Goal: Check status

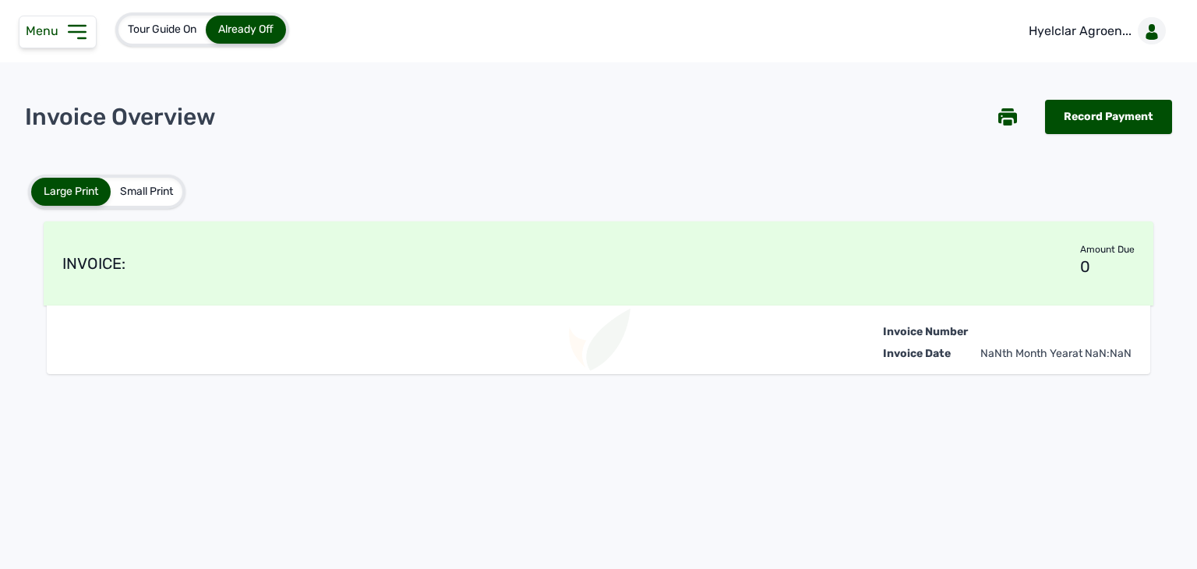
click at [71, 37] on icon at bounding box center [77, 31] width 25 height 25
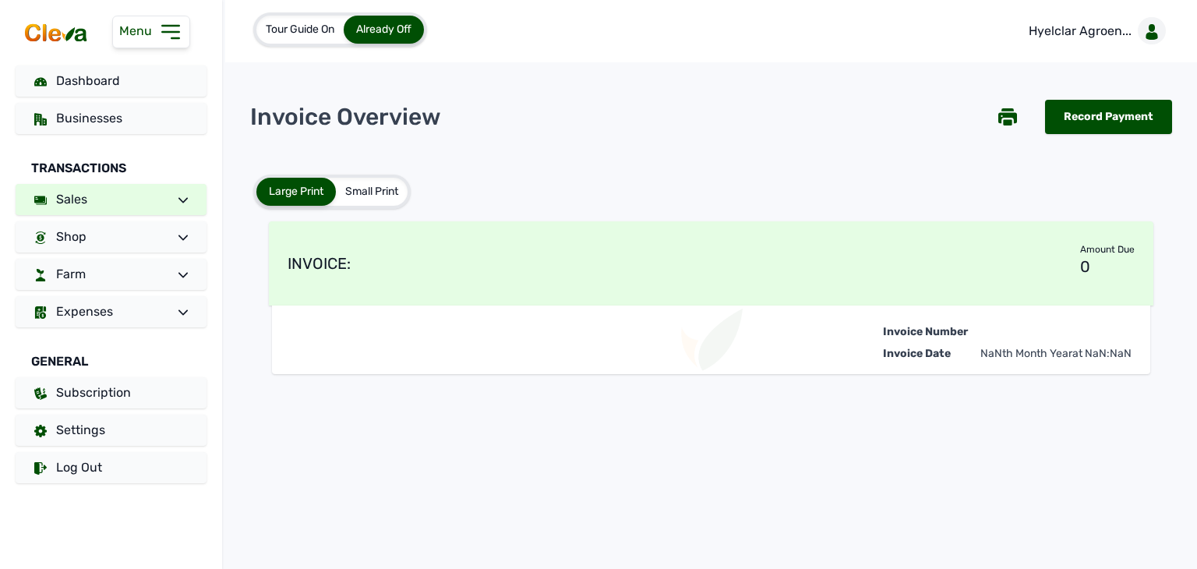
click at [121, 203] on link "Sales" at bounding box center [111, 199] width 191 height 31
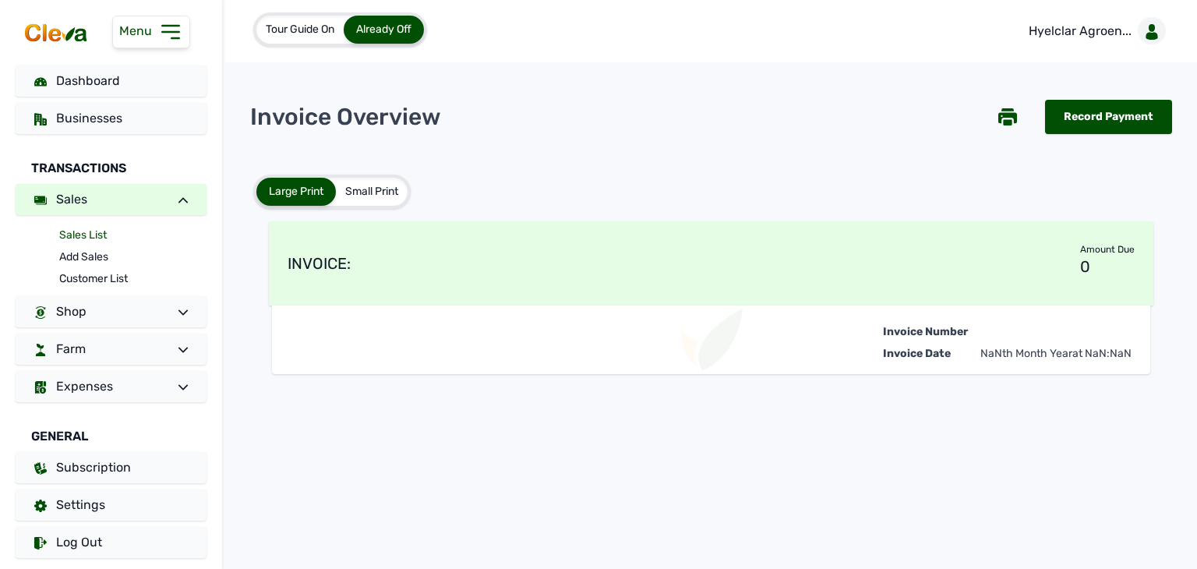
click at [94, 238] on link "Sales List" at bounding box center [132, 236] width 147 height 22
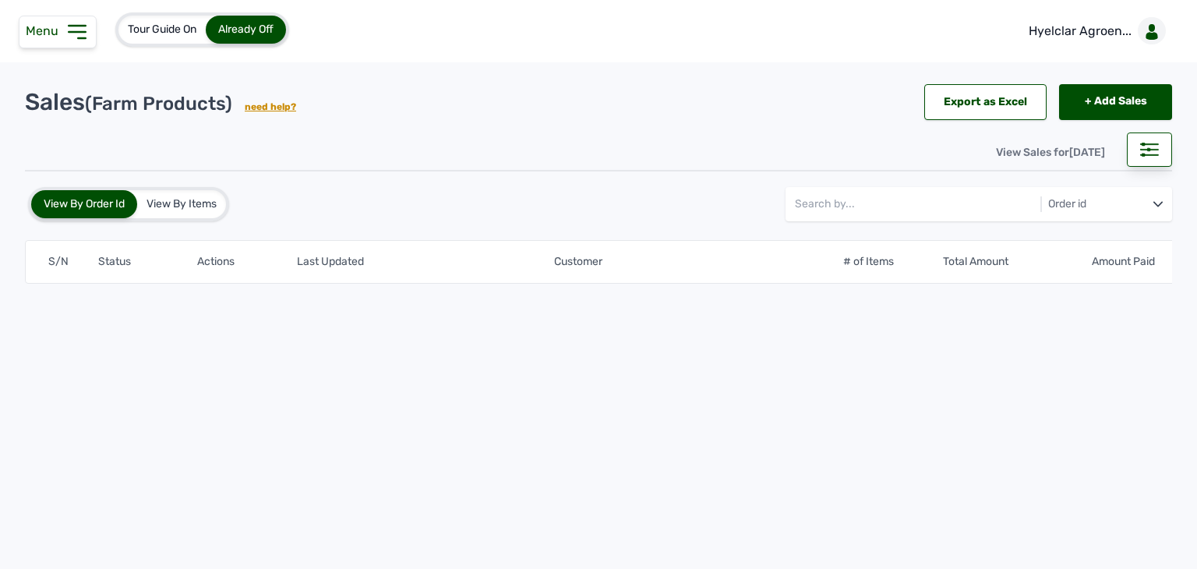
click at [168, 210] on div "View By Items" at bounding box center [181, 204] width 89 height 28
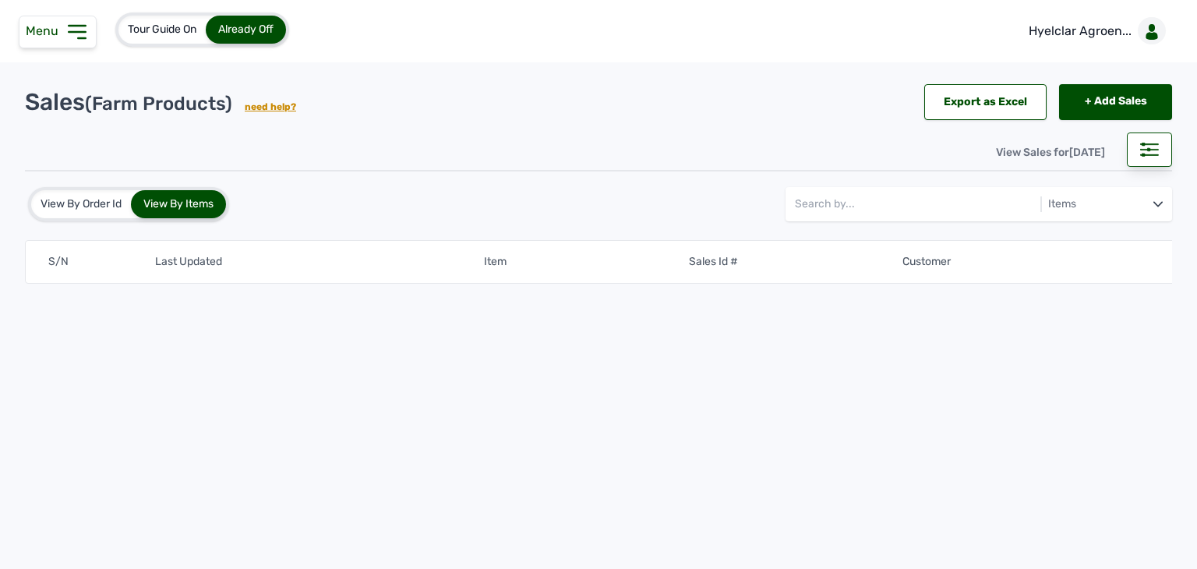
click at [94, 196] on div "View By Order Id" at bounding box center [81, 204] width 100 height 28
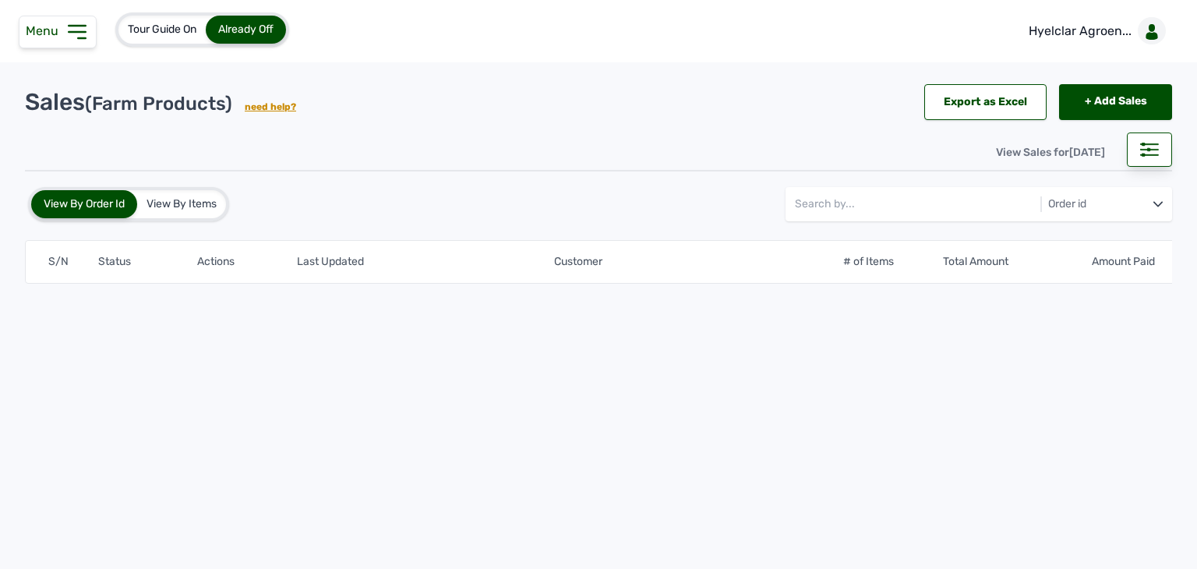
click at [532, 371] on div "S/N Status Actions Last Updated Customer # of Items Total Amount Amount Paid Or…" at bounding box center [598, 311] width 1147 height 143
